Goal: Ask a question

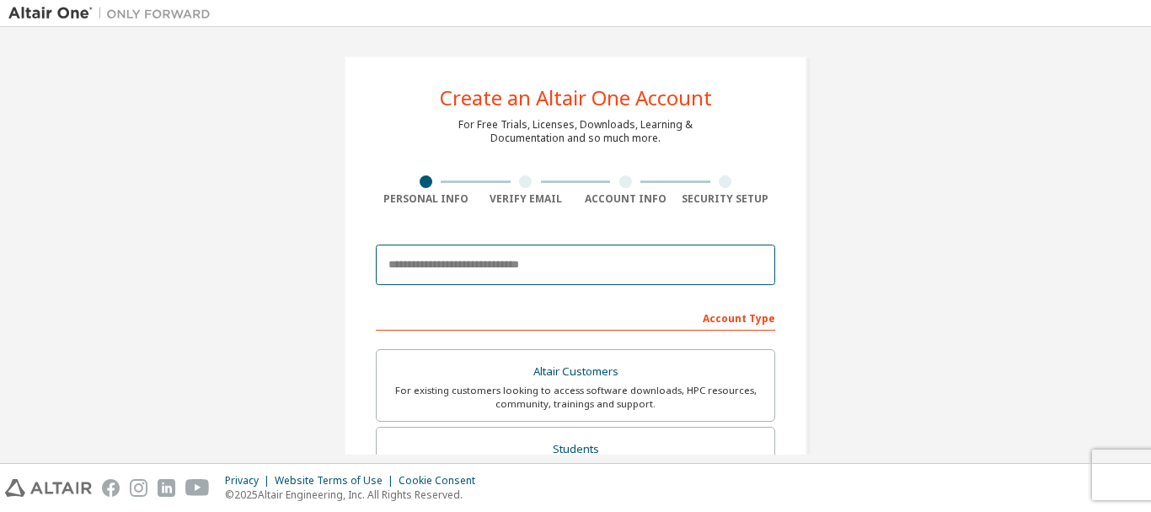
click at [494, 276] on input "email" at bounding box center [576, 264] width 400 height 40
type input "**********"
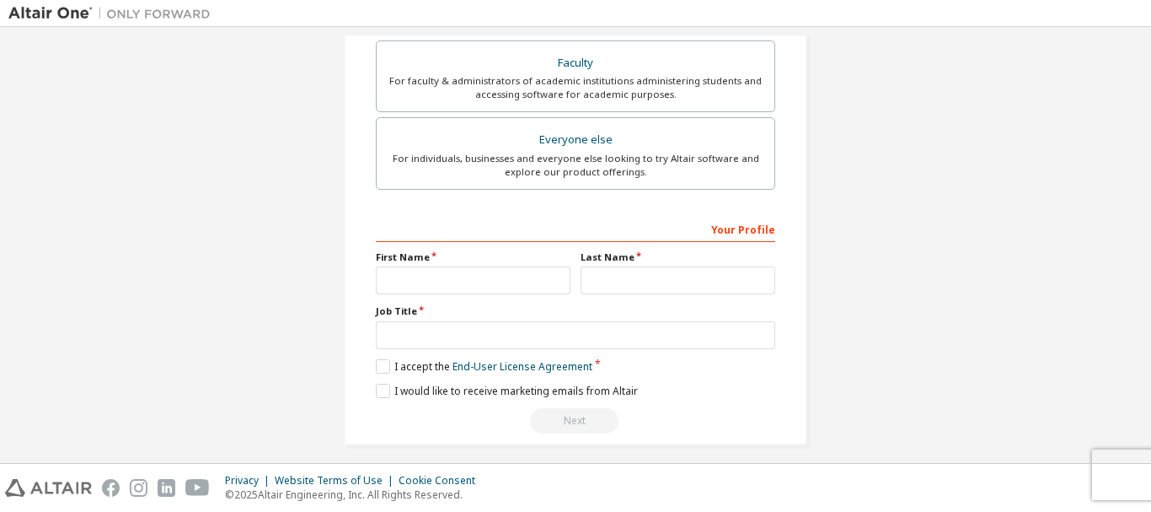
scroll to position [528, 0]
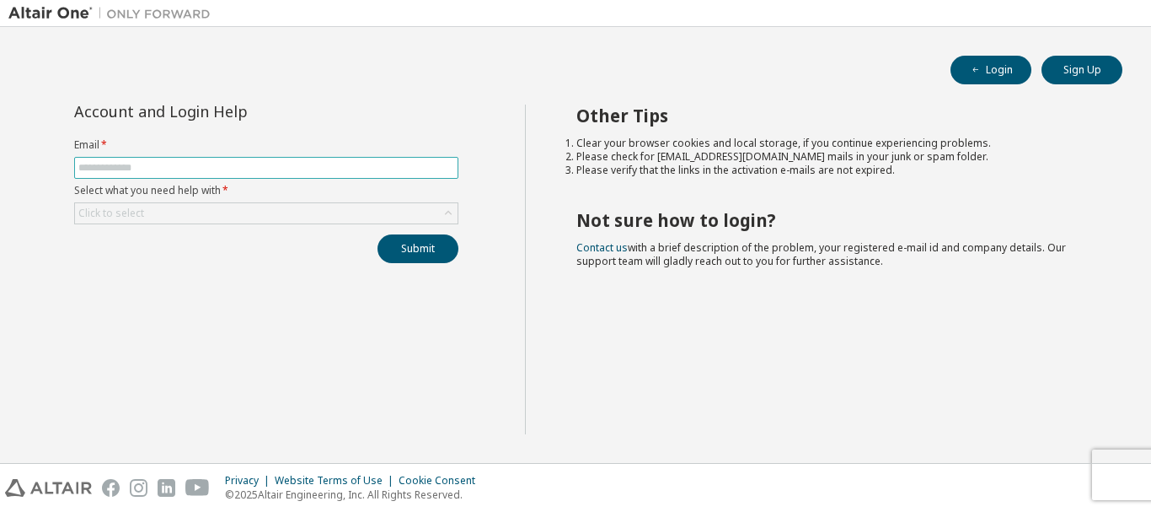
click at [307, 165] on input "text" at bounding box center [266, 167] width 376 height 13
type input "**********"
click at [237, 206] on div "Click to select" at bounding box center [266, 213] width 383 height 20
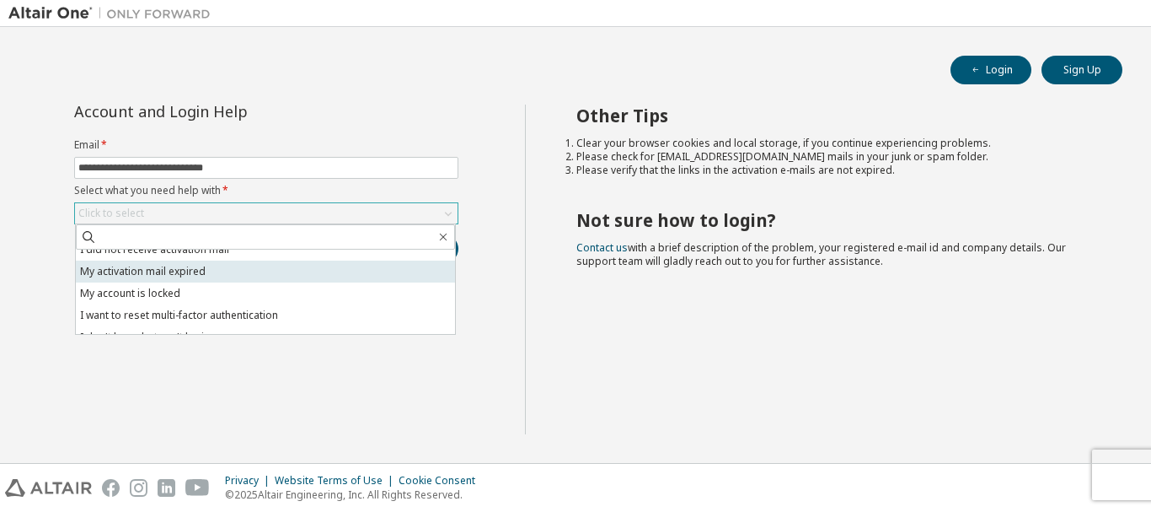
scroll to position [47, 0]
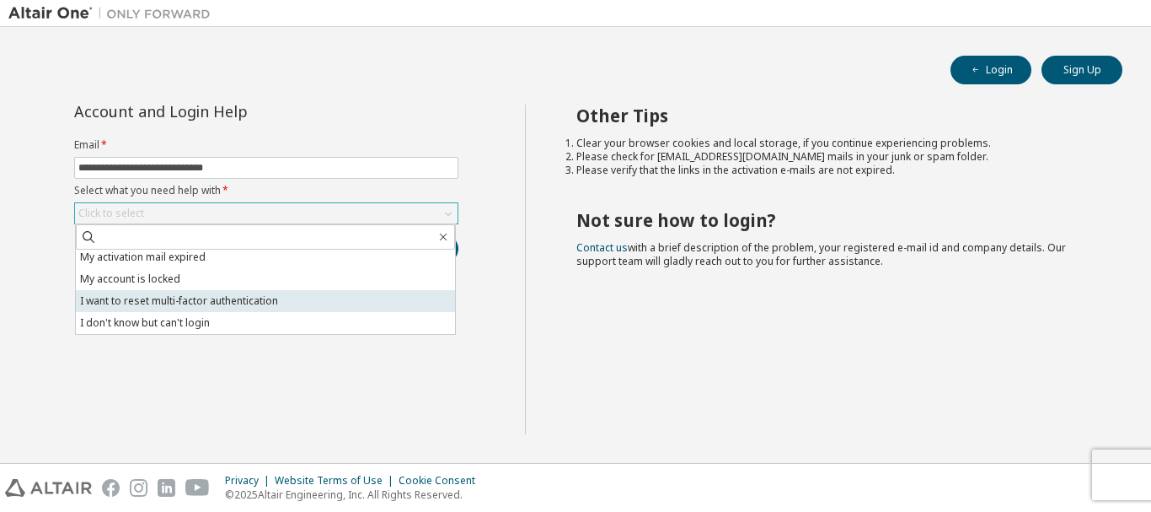
click at [209, 302] on li "I want to reset multi-factor authentication" at bounding box center [265, 301] width 379 height 22
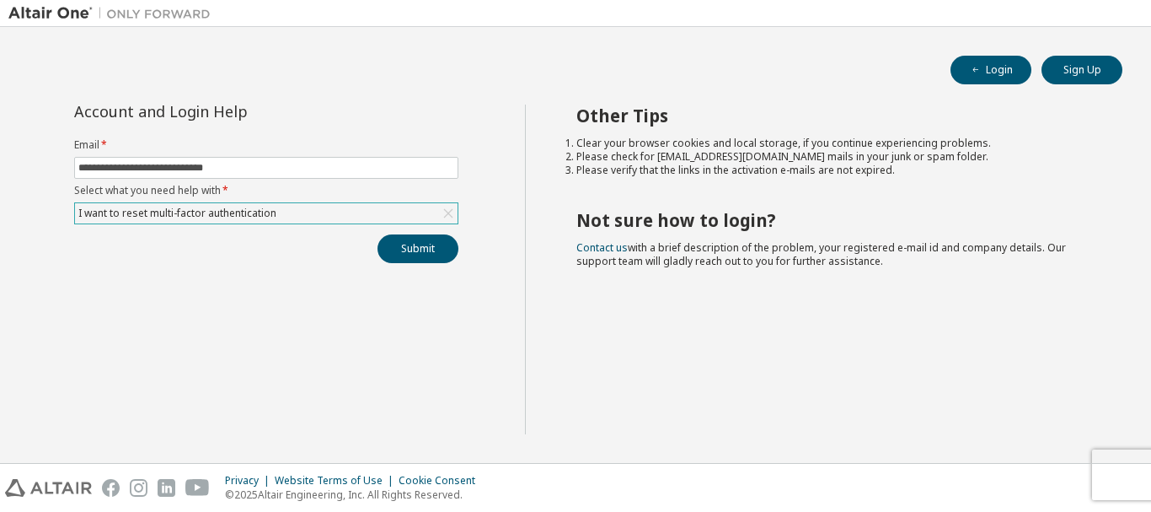
click at [276, 212] on div "I want to reset multi-factor authentication" at bounding box center [177, 213] width 203 height 19
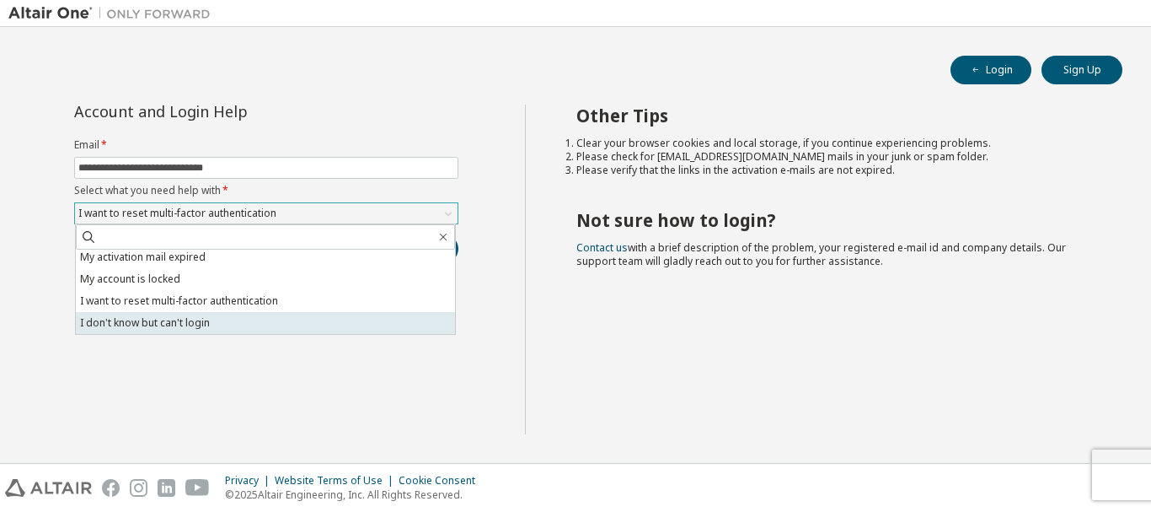
click at [222, 319] on li "I don't know but can't login" at bounding box center [265, 323] width 379 height 22
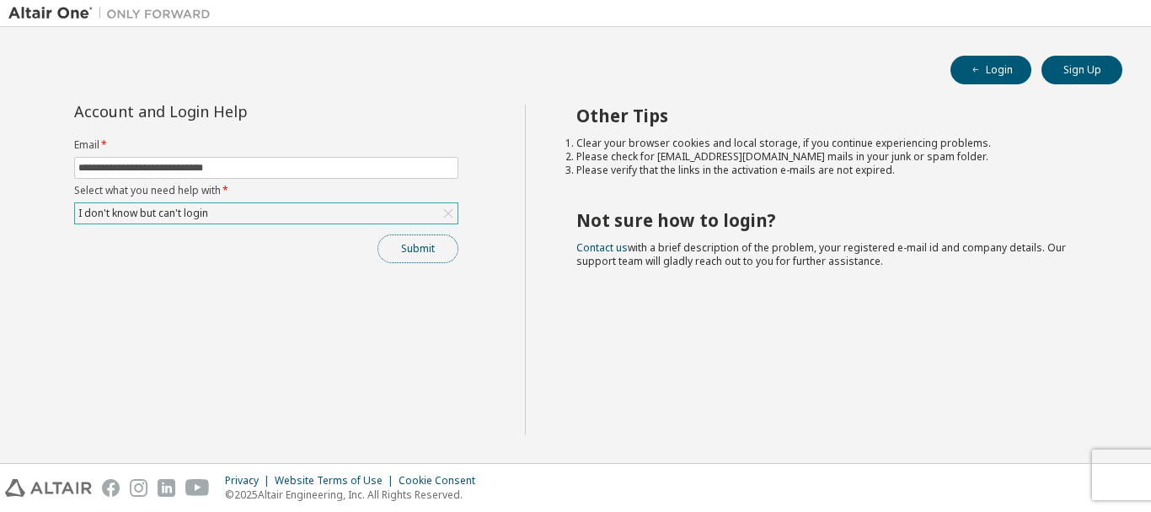
click at [410, 249] on button "Submit" at bounding box center [418, 248] width 81 height 29
